Goal: Task Accomplishment & Management: Complete application form

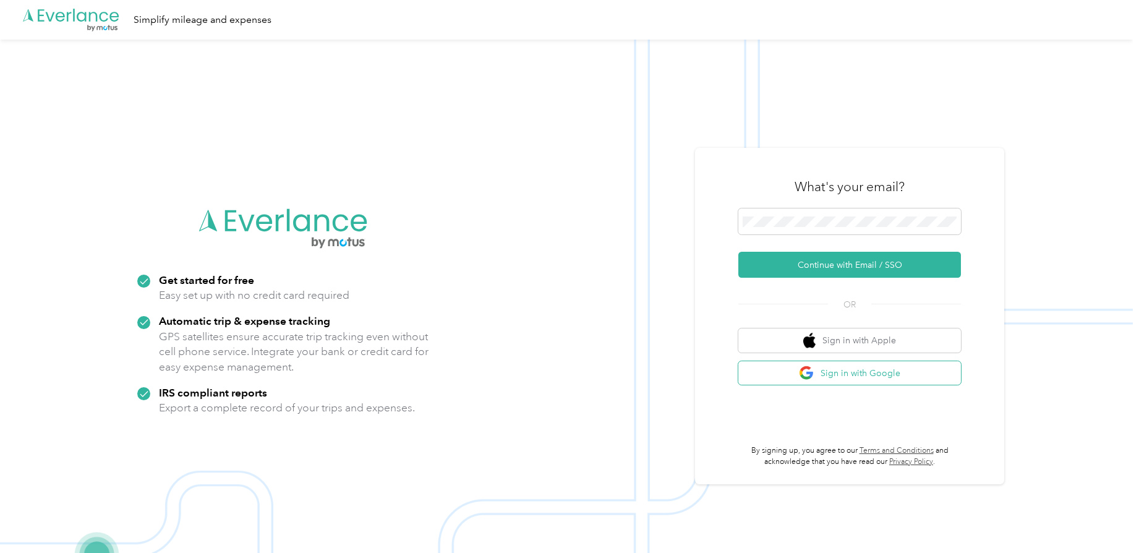
click at [888, 374] on button "Sign in with Google" at bounding box center [850, 373] width 223 height 24
click at [850, 365] on button "Sign in with Google" at bounding box center [850, 373] width 223 height 24
click at [835, 371] on button "Sign in with Google" at bounding box center [850, 373] width 223 height 24
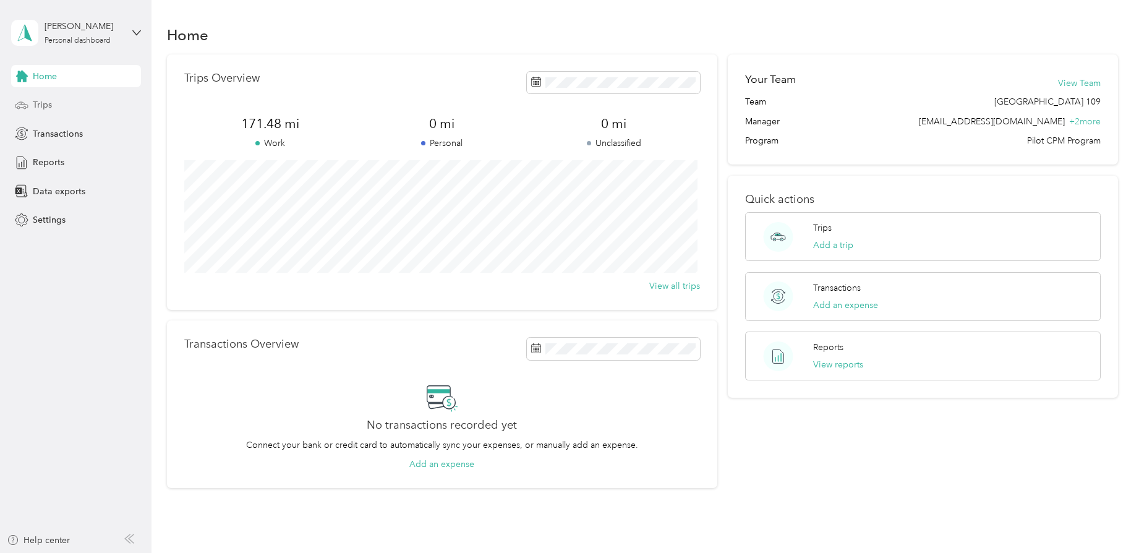
click at [59, 101] on div "Trips" at bounding box center [76, 105] width 130 height 22
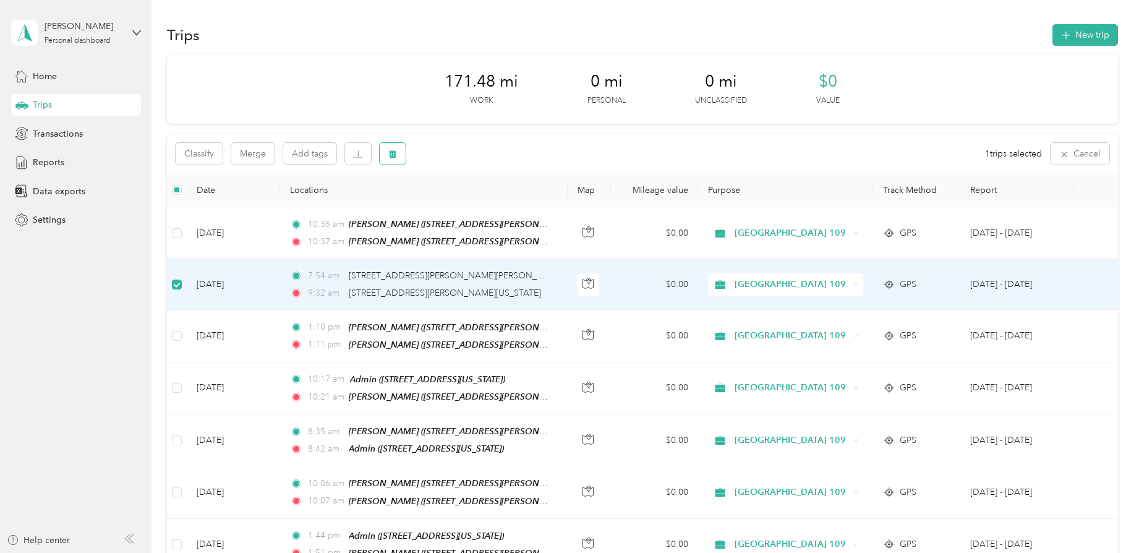
click at [387, 149] on button "button" at bounding box center [393, 154] width 26 height 22
click at [490, 207] on button "Yes" at bounding box center [485, 205] width 24 height 20
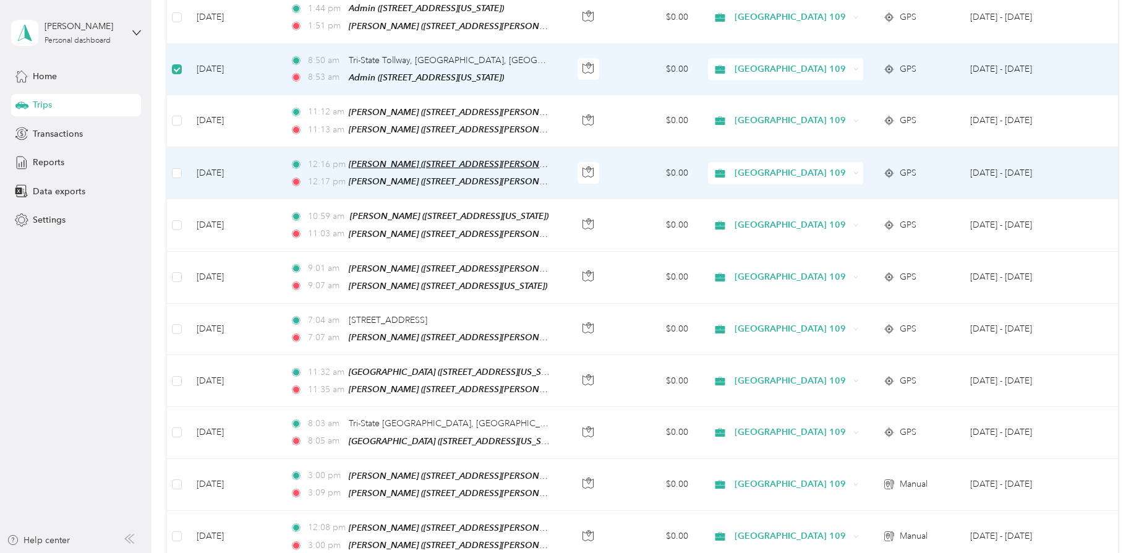
scroll to position [515, 0]
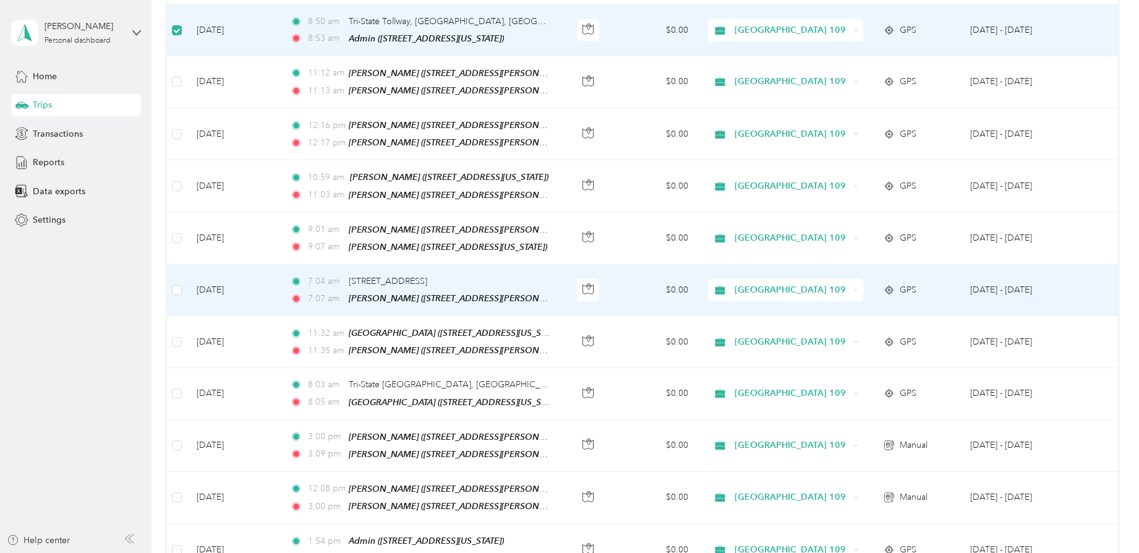
click at [182, 284] on td at bounding box center [177, 290] width 20 height 51
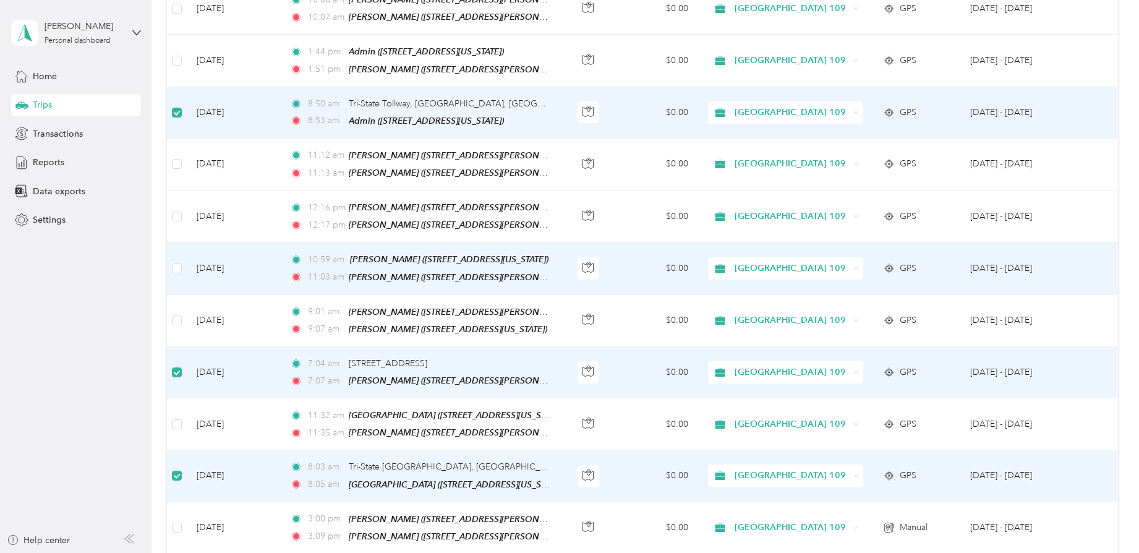
scroll to position [0, 0]
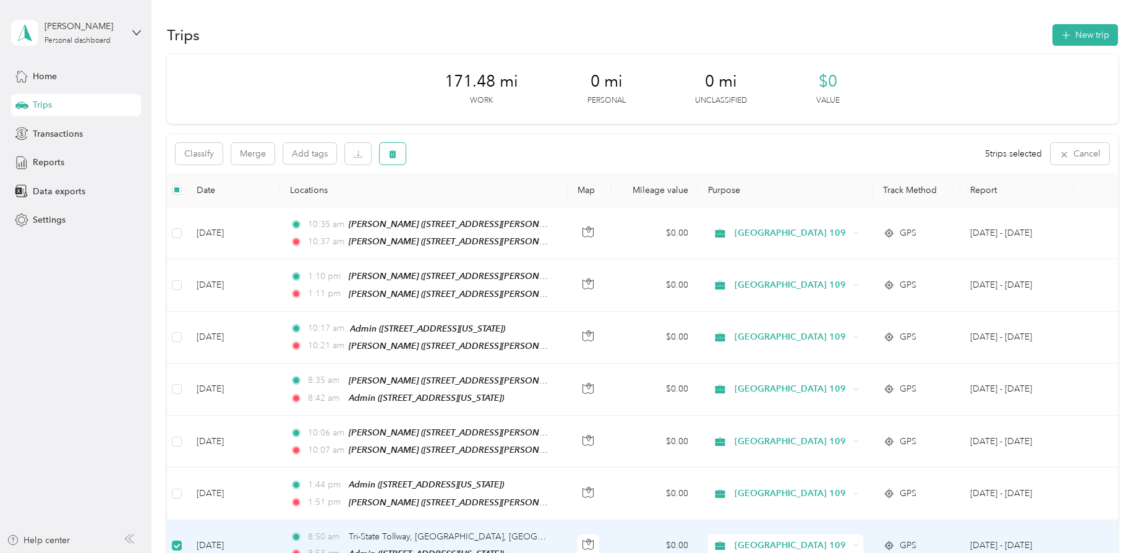
click at [389, 151] on icon "button" at bounding box center [392, 154] width 9 height 9
click at [485, 207] on button "Yes" at bounding box center [485, 205] width 24 height 20
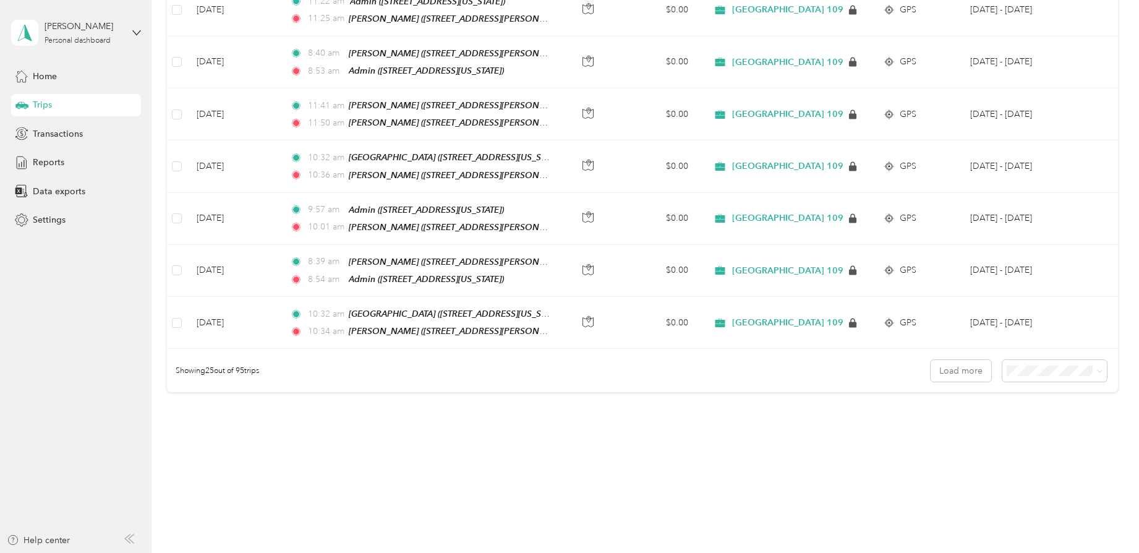
scroll to position [1167, 0]
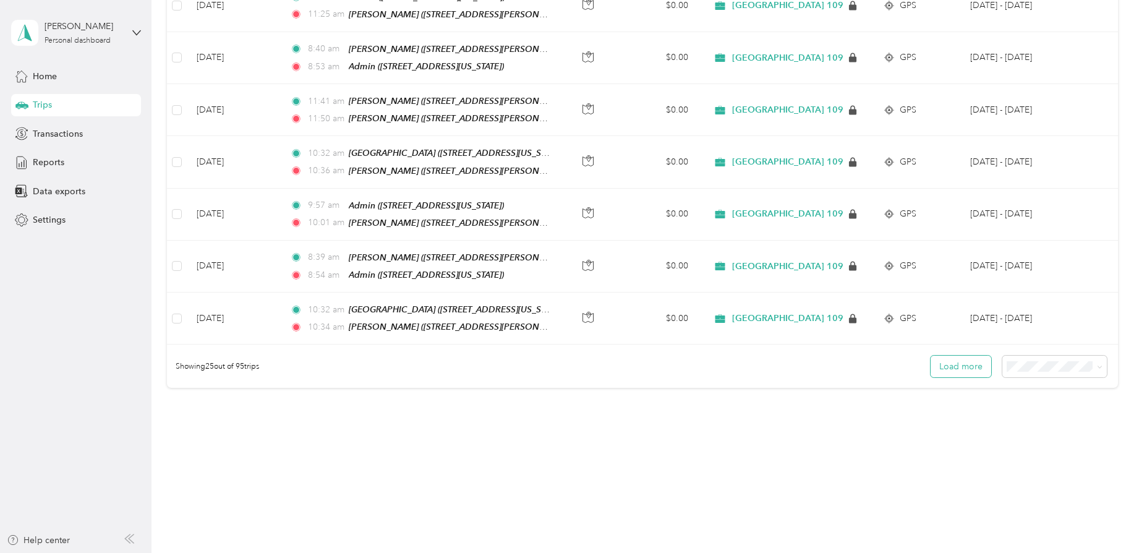
click at [968, 366] on button "Load more" at bounding box center [961, 367] width 61 height 22
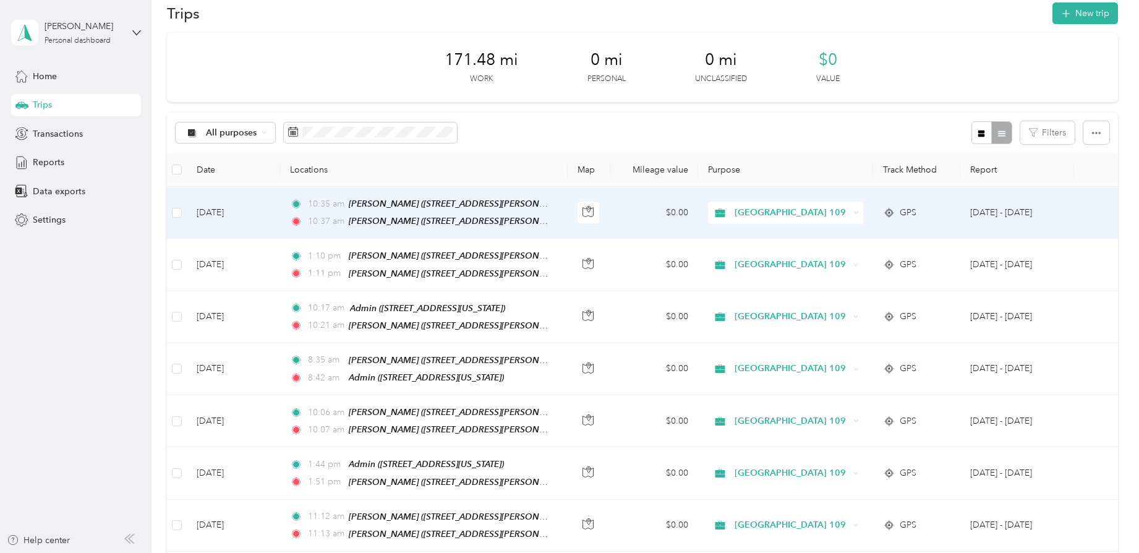
scroll to position [0, 0]
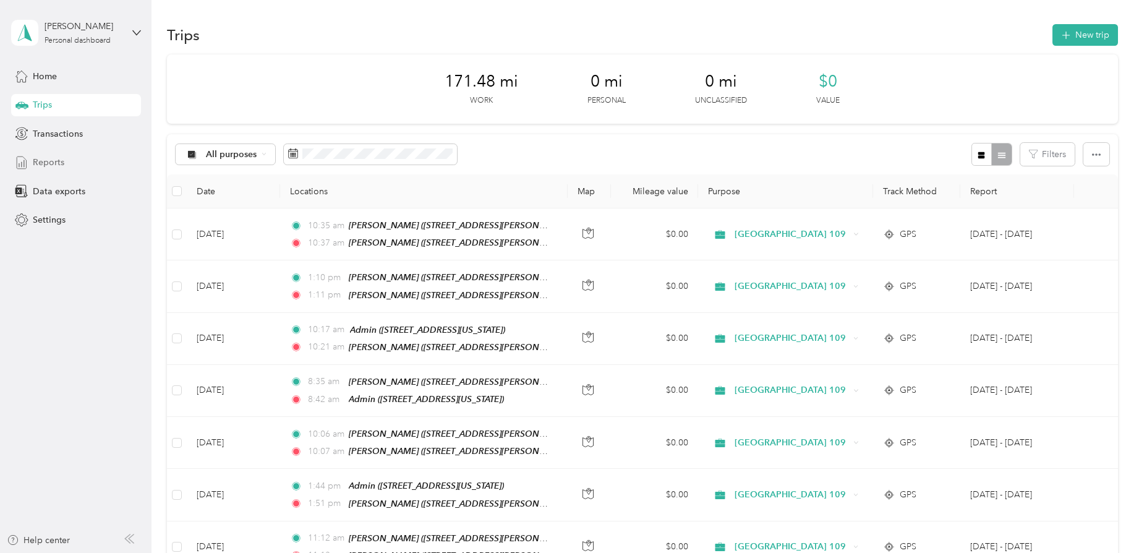
click at [66, 161] on div "Reports" at bounding box center [76, 163] width 130 height 22
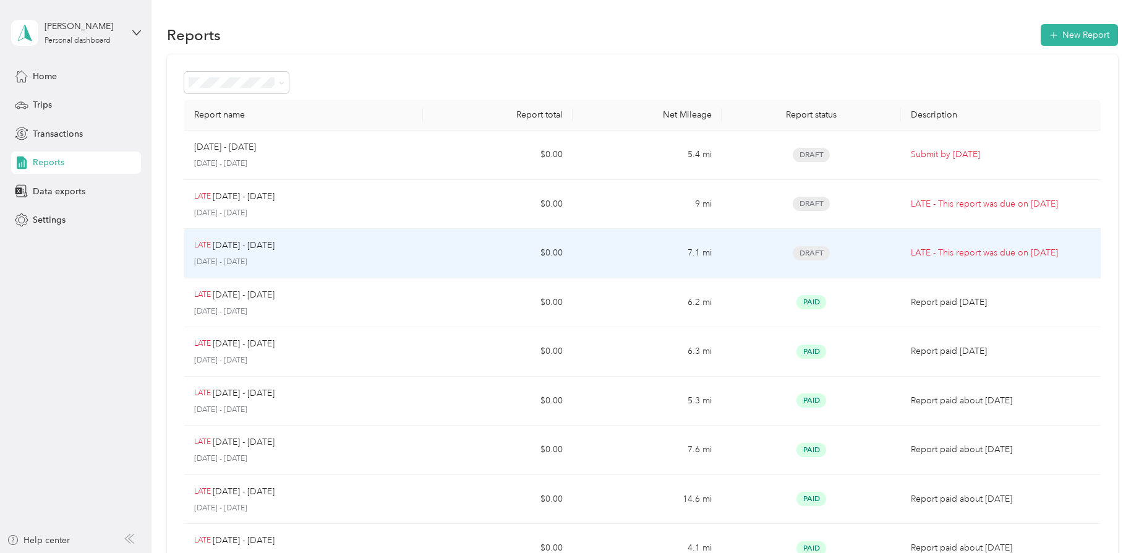
click at [824, 255] on span "Draft" at bounding box center [811, 253] width 37 height 14
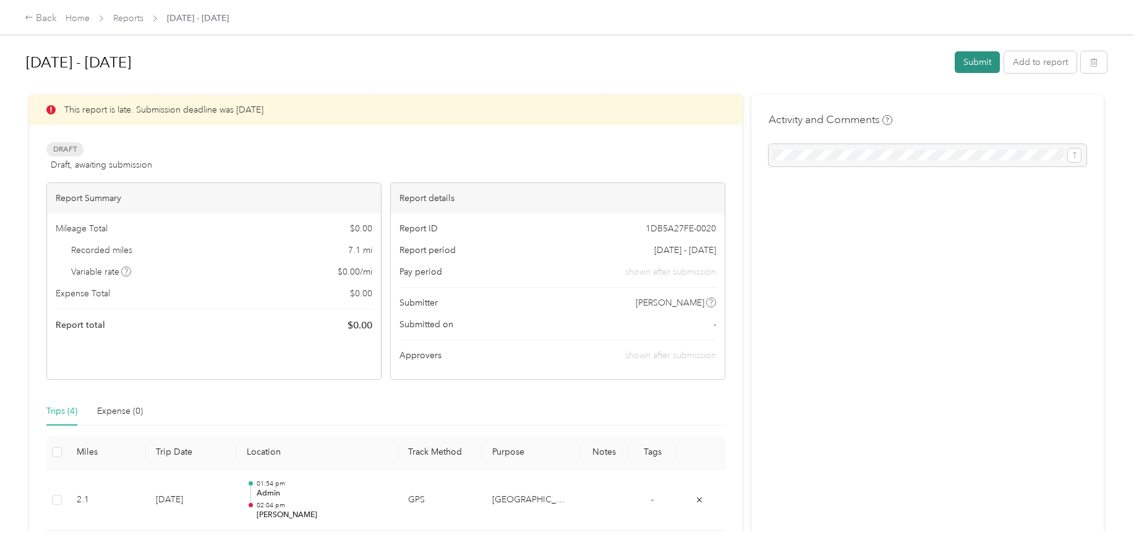
click at [970, 62] on button "Submit" at bounding box center [977, 62] width 45 height 22
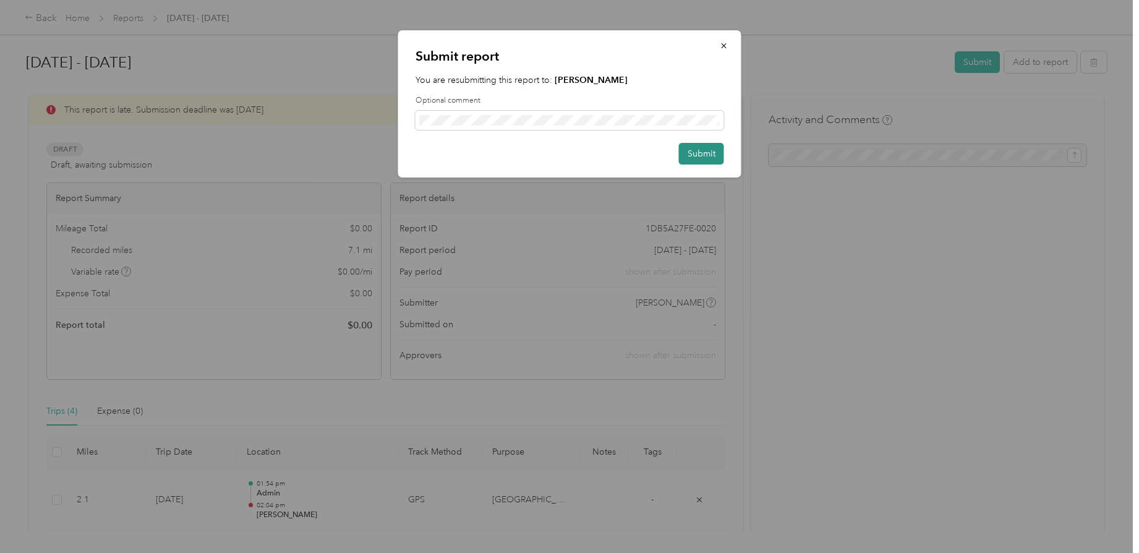
click at [701, 155] on button "Submit" at bounding box center [701, 154] width 45 height 22
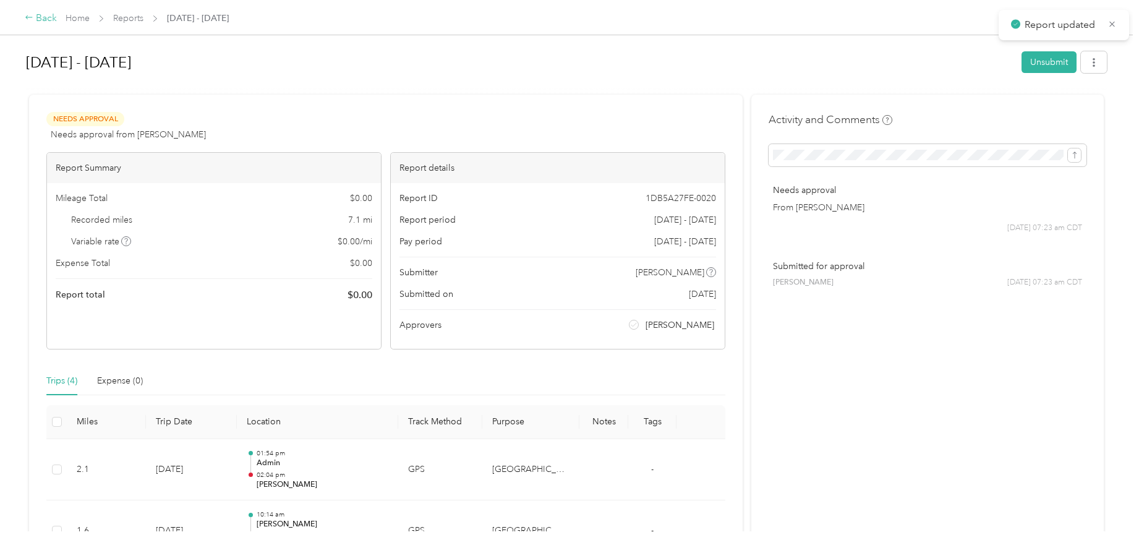
click at [48, 19] on div "Back" at bounding box center [41, 18] width 32 height 15
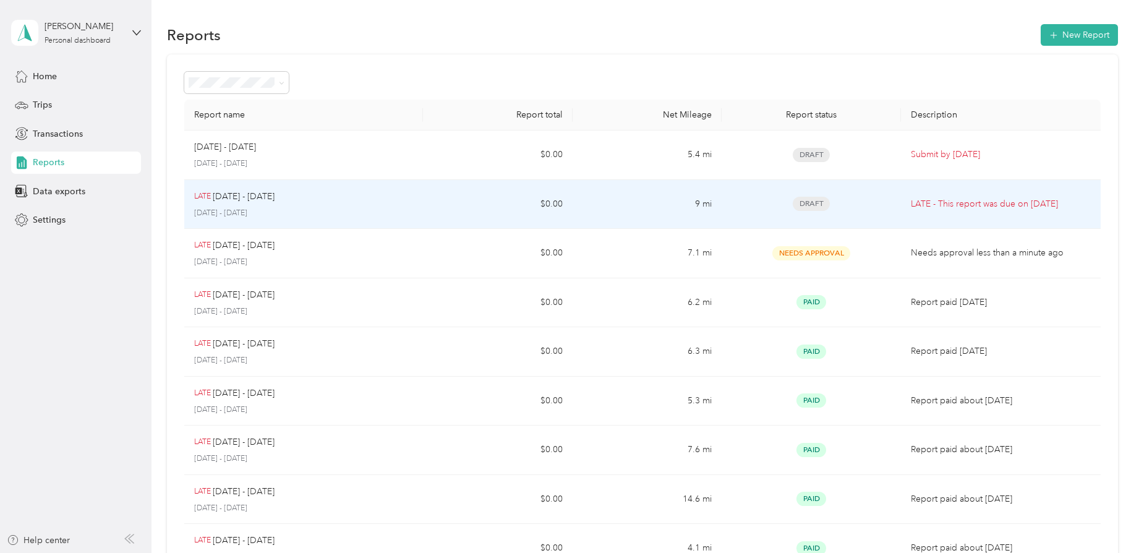
click at [807, 208] on span "Draft" at bounding box center [811, 204] width 37 height 14
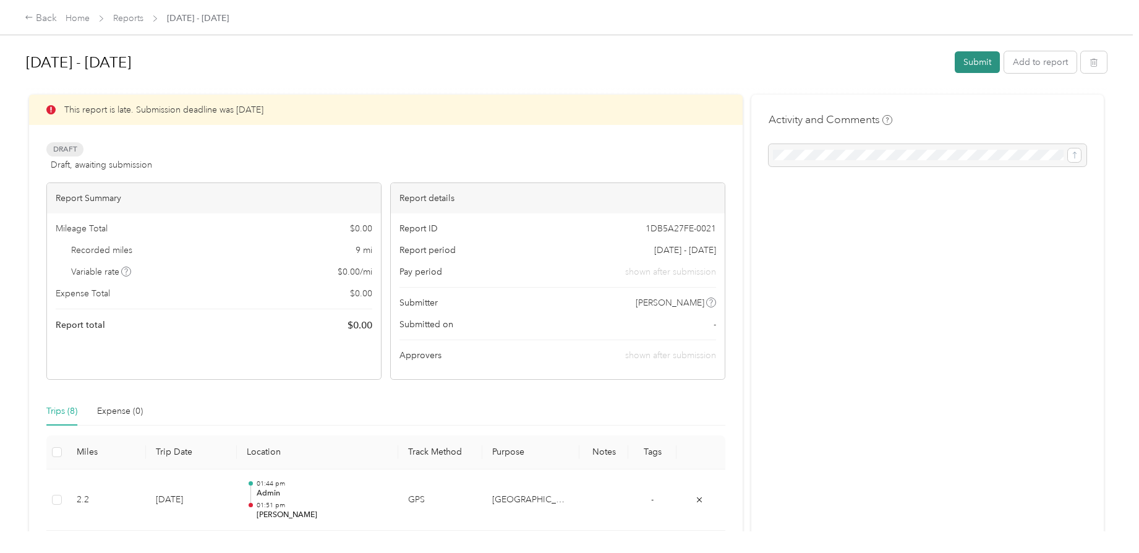
click at [977, 65] on button "Submit" at bounding box center [977, 62] width 45 height 22
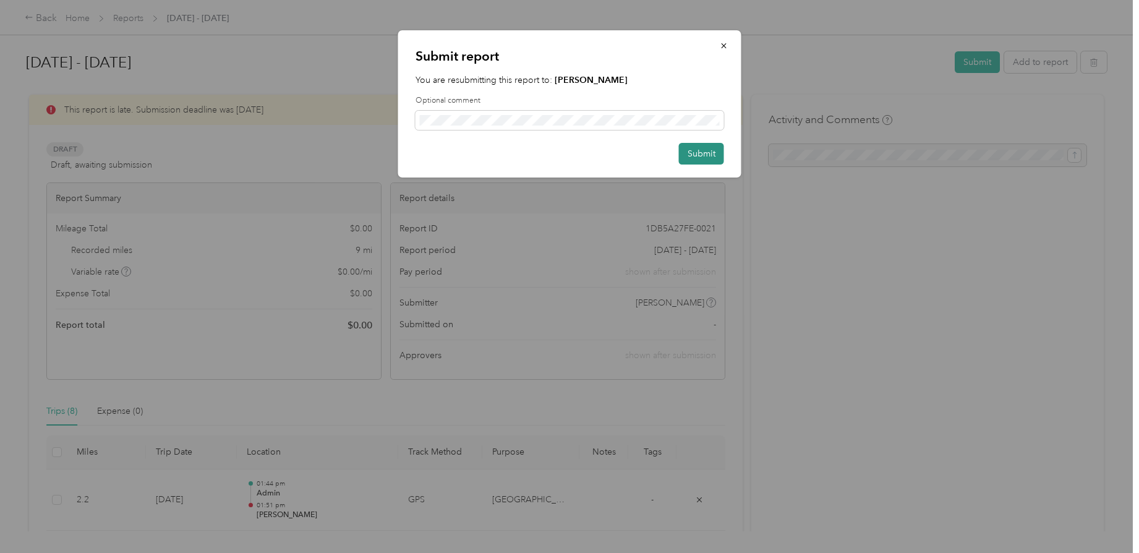
click at [701, 153] on button "Submit" at bounding box center [701, 154] width 45 height 22
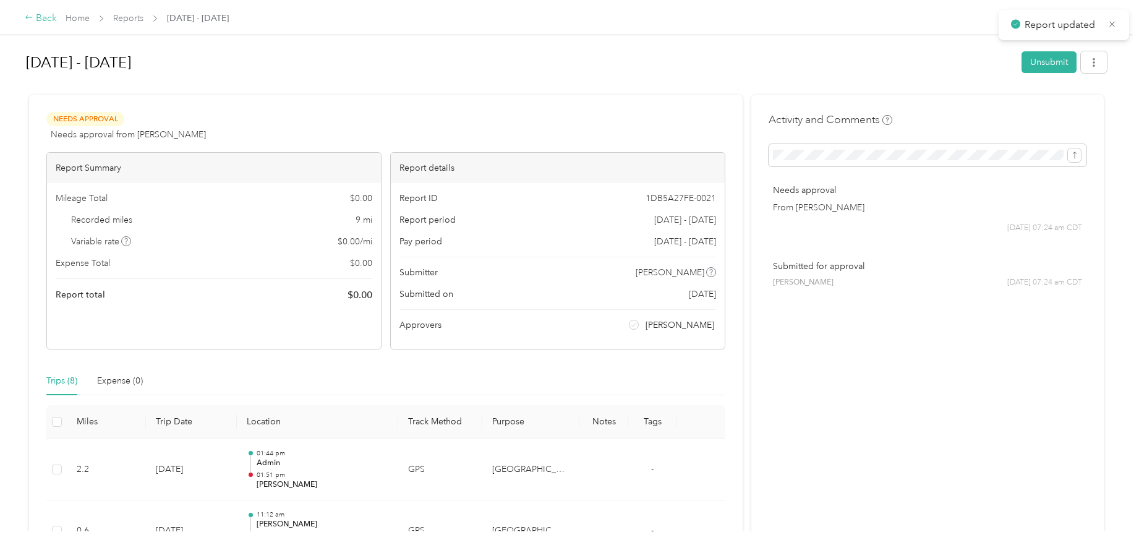
click at [48, 23] on div "Back" at bounding box center [41, 18] width 32 height 15
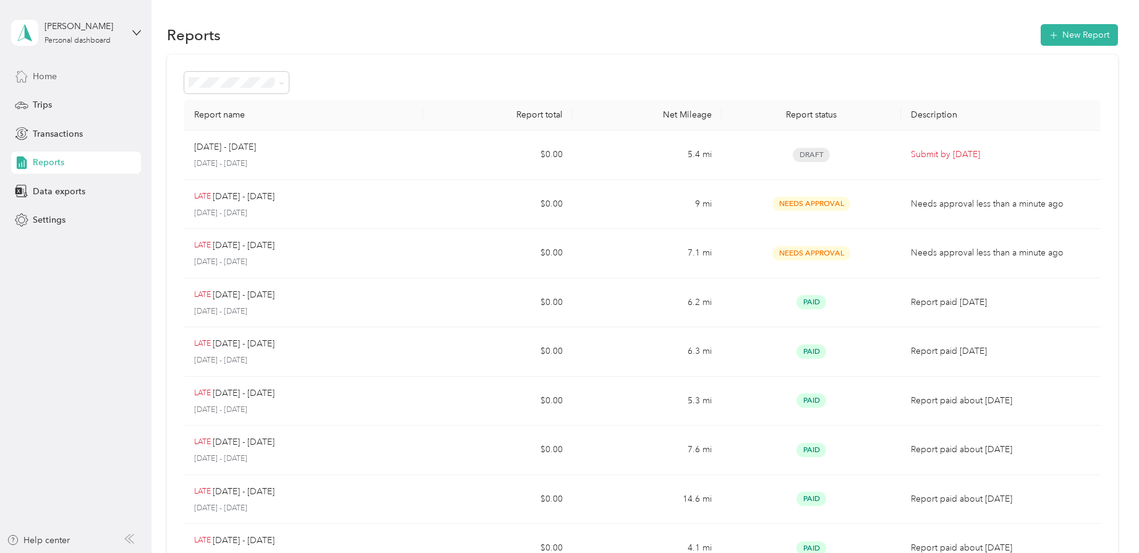
click at [65, 82] on div "Home" at bounding box center [76, 76] width 130 height 22
